Goal: Information Seeking & Learning: Learn about a topic

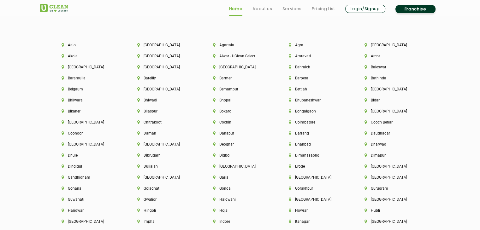
scroll to position [1389, 0]
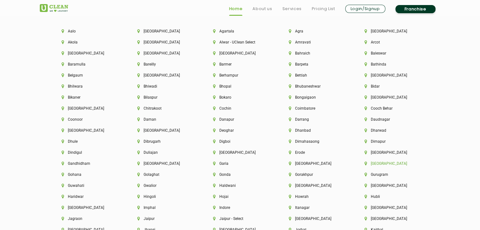
click at [374, 164] on li "[GEOGRAPHIC_DATA]" at bounding box center [392, 164] width 54 height 4
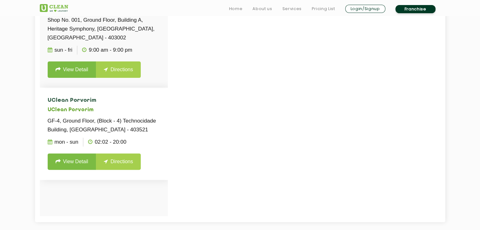
scroll to position [221, 0]
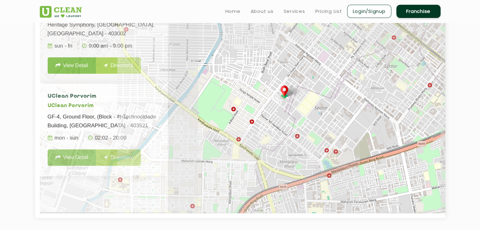
drag, startPoint x: 75, startPoint y: 133, endPoint x: 48, endPoint y: 128, distance: 27.3
click at [48, 128] on li "UClean Porvorim UClean Porvorim GF-4, Ground Floor, (Block - 4) Technocidade Bu…" at bounding box center [104, 130] width 128 height 92
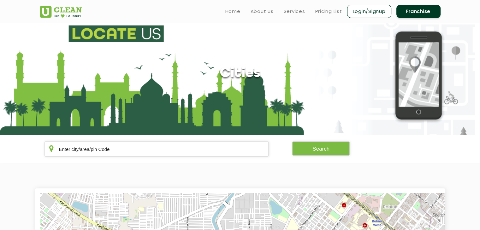
scroll to position [0, 0]
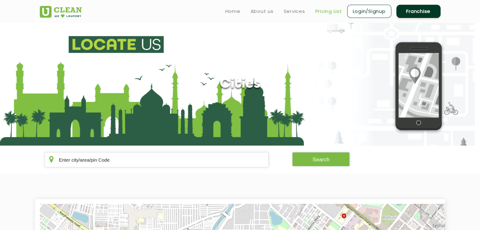
click at [330, 10] on link "Pricing List" at bounding box center [328, 12] width 27 height 8
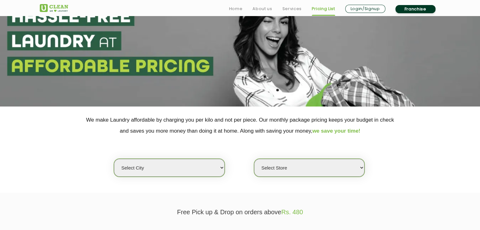
scroll to position [95, 0]
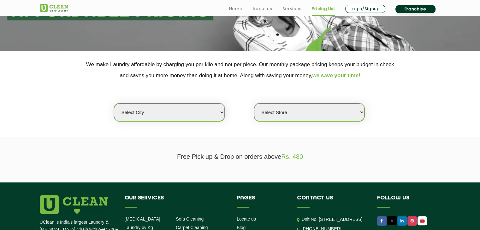
click at [182, 113] on select "Select city [GEOGRAPHIC_DATA] [GEOGRAPHIC_DATA] [GEOGRAPHIC_DATA] [GEOGRAPHIC_D…" at bounding box center [169, 113] width 110 height 18
select select "80"
click at [114, 104] on select "Select city [GEOGRAPHIC_DATA] [GEOGRAPHIC_DATA] [GEOGRAPHIC_DATA] [GEOGRAPHIC_D…" at bounding box center [169, 113] width 110 height 18
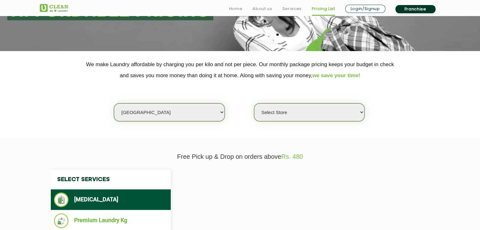
select select "0"
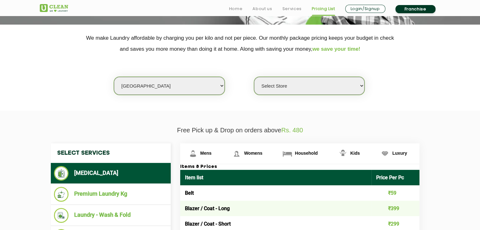
scroll to position [158, 0]
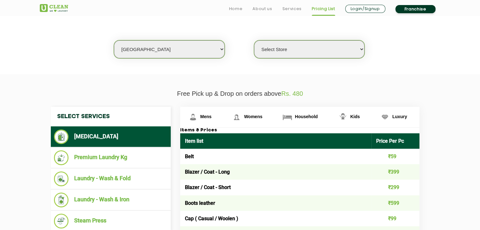
click at [321, 55] on select "Select Store UClean Panjim UClean Porvorim" at bounding box center [309, 49] width 110 height 18
click at [199, 117] on link "Mens" at bounding box center [202, 117] width 44 height 21
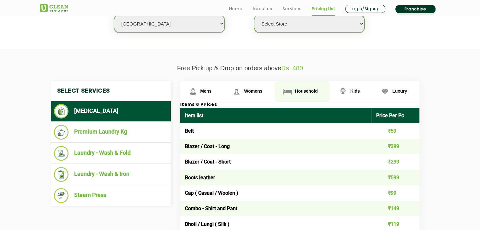
scroll to position [221, 0]
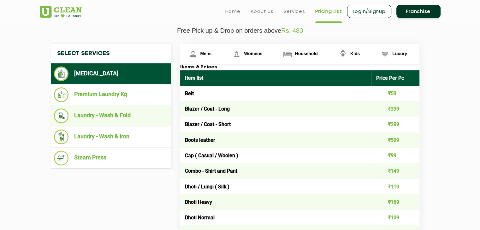
click at [96, 111] on li "Laundry - Wash & Fold" at bounding box center [111, 116] width 114 height 15
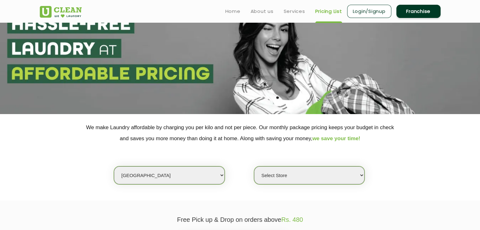
scroll to position [0, 0]
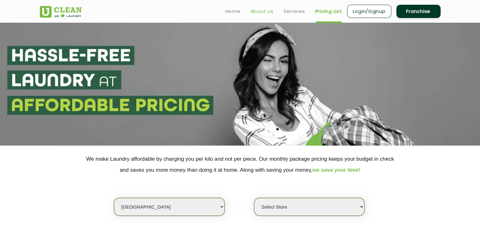
click at [267, 12] on link "About us" at bounding box center [262, 12] width 23 height 8
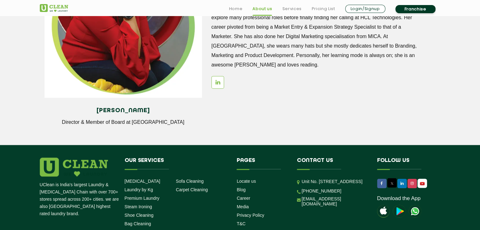
scroll to position [899, 0]
